Goal: Task Accomplishment & Management: Use online tool/utility

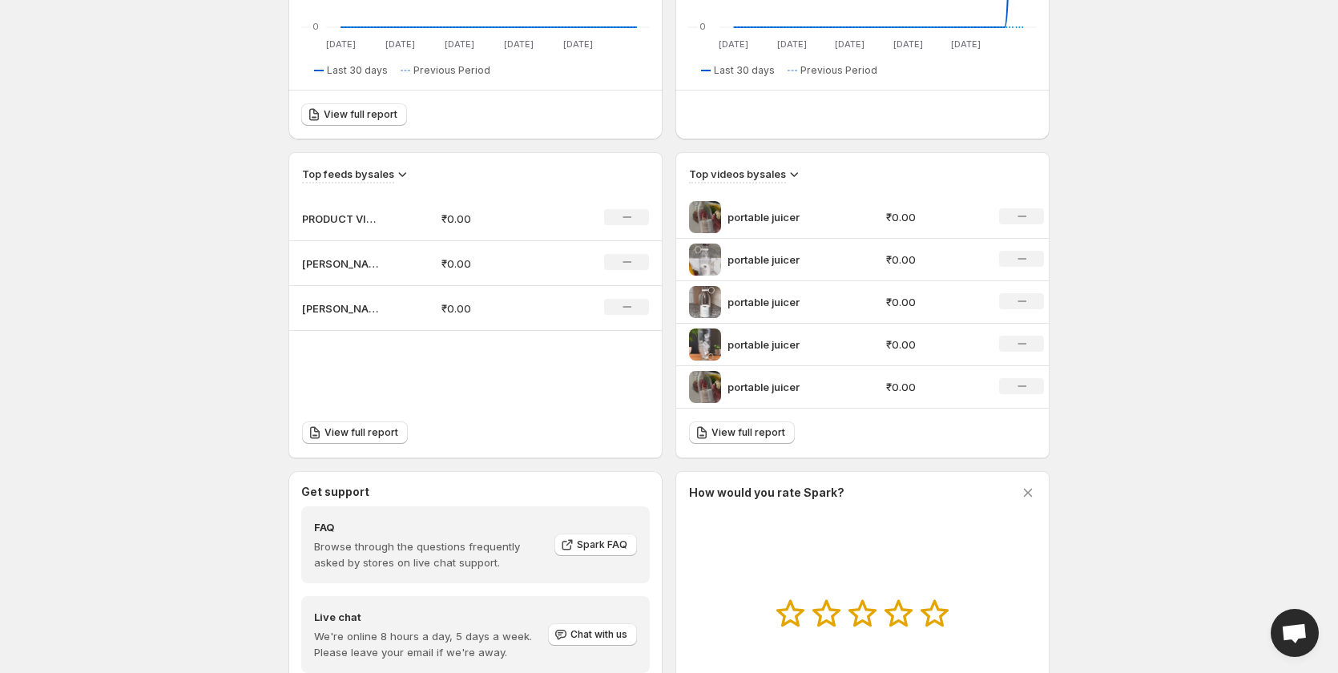
scroll to position [394, 0]
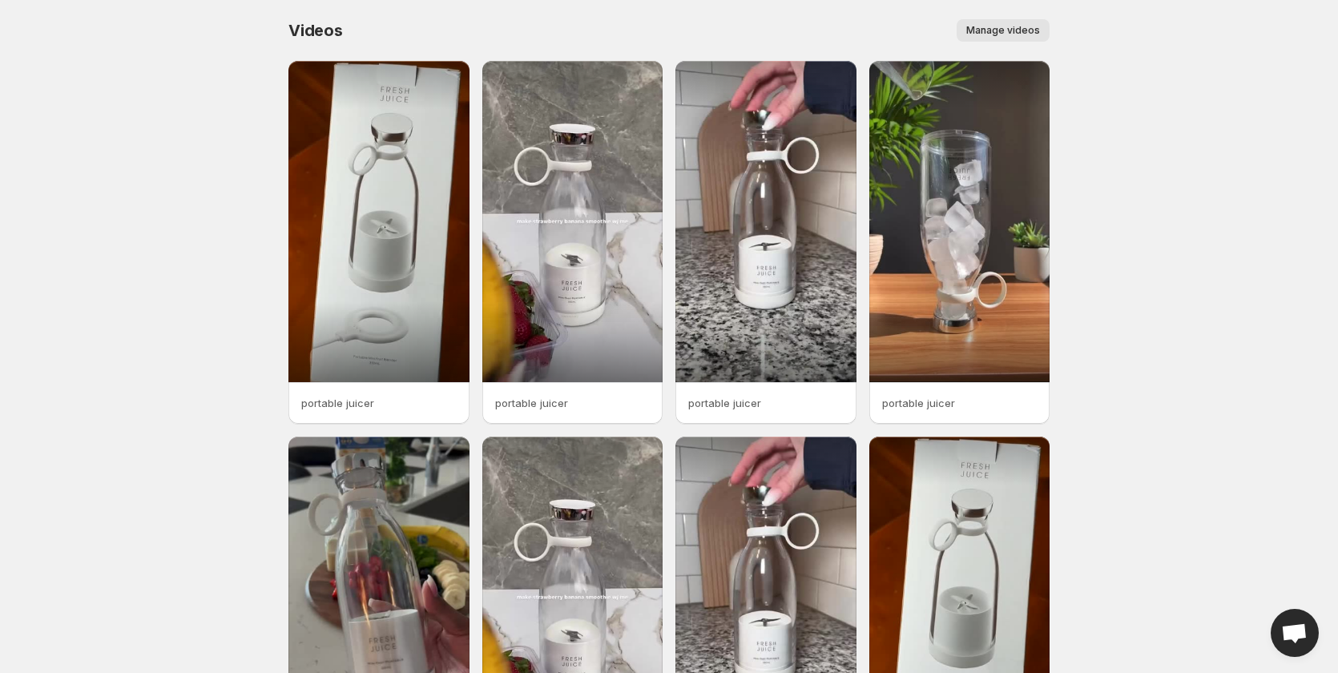
click at [1035, 34] on span "Manage videos" at bounding box center [1003, 30] width 74 height 13
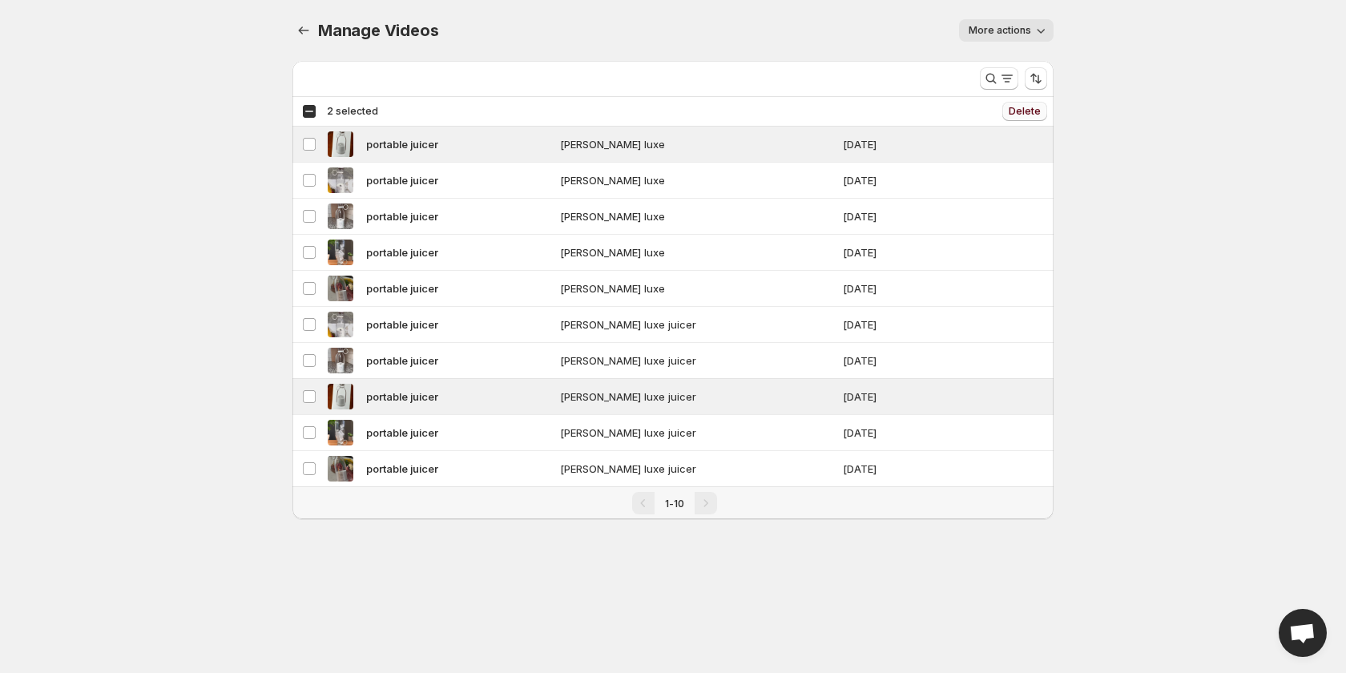
click at [1017, 108] on span "Delete" at bounding box center [1025, 111] width 32 height 13
